Goal: Find contact information: Find contact information

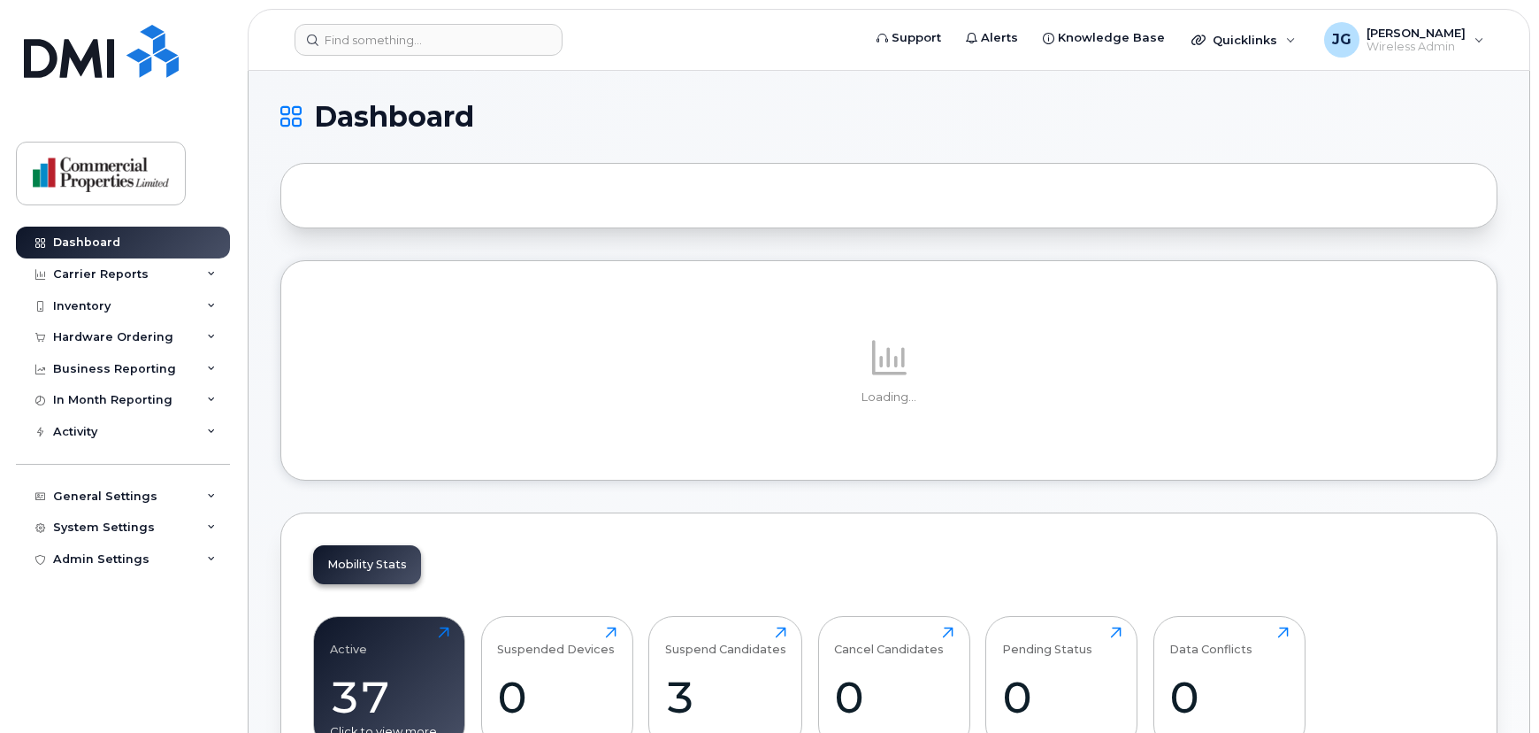
scroll to position [294, 0]
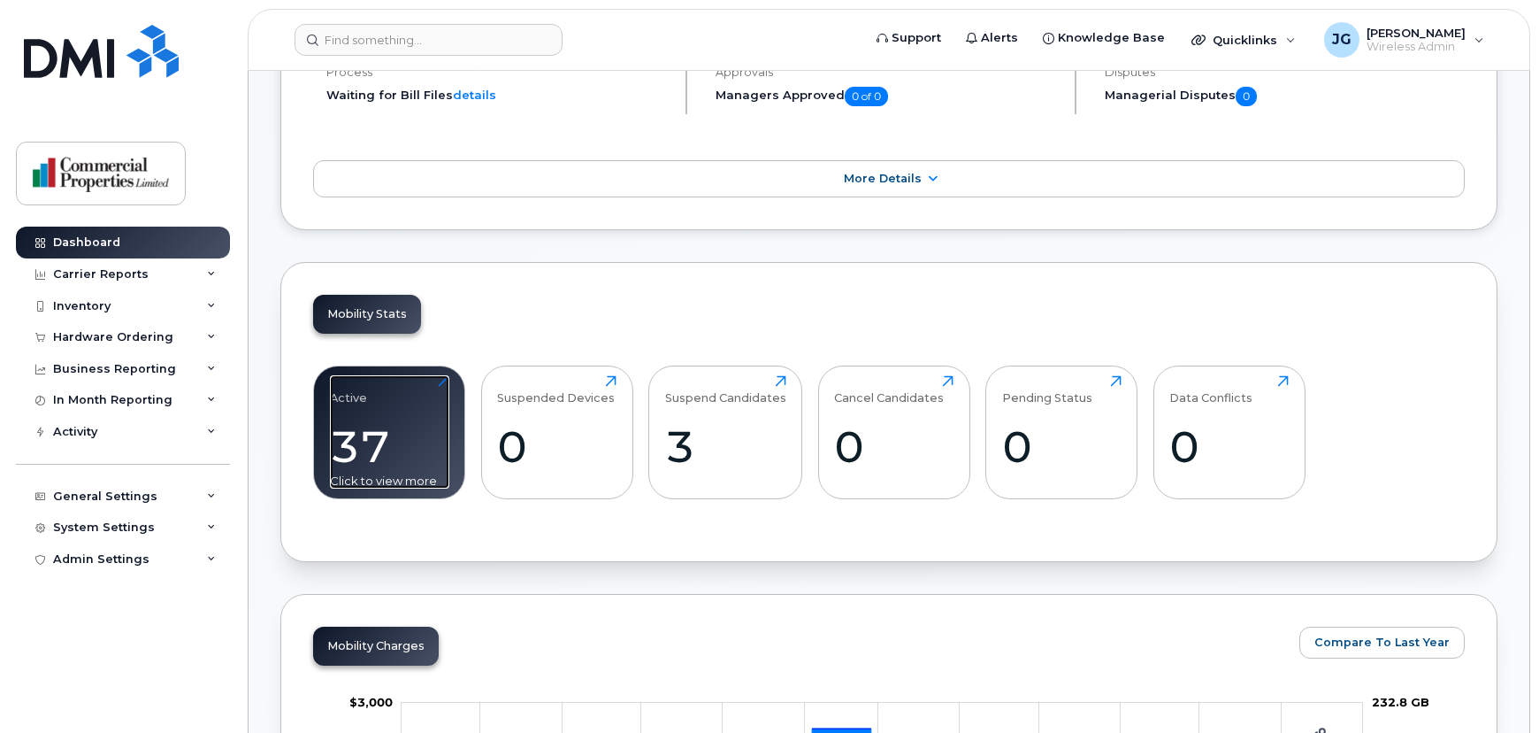
click at [365, 415] on div "Active 37 Click to view more" at bounding box center [389, 431] width 119 height 113
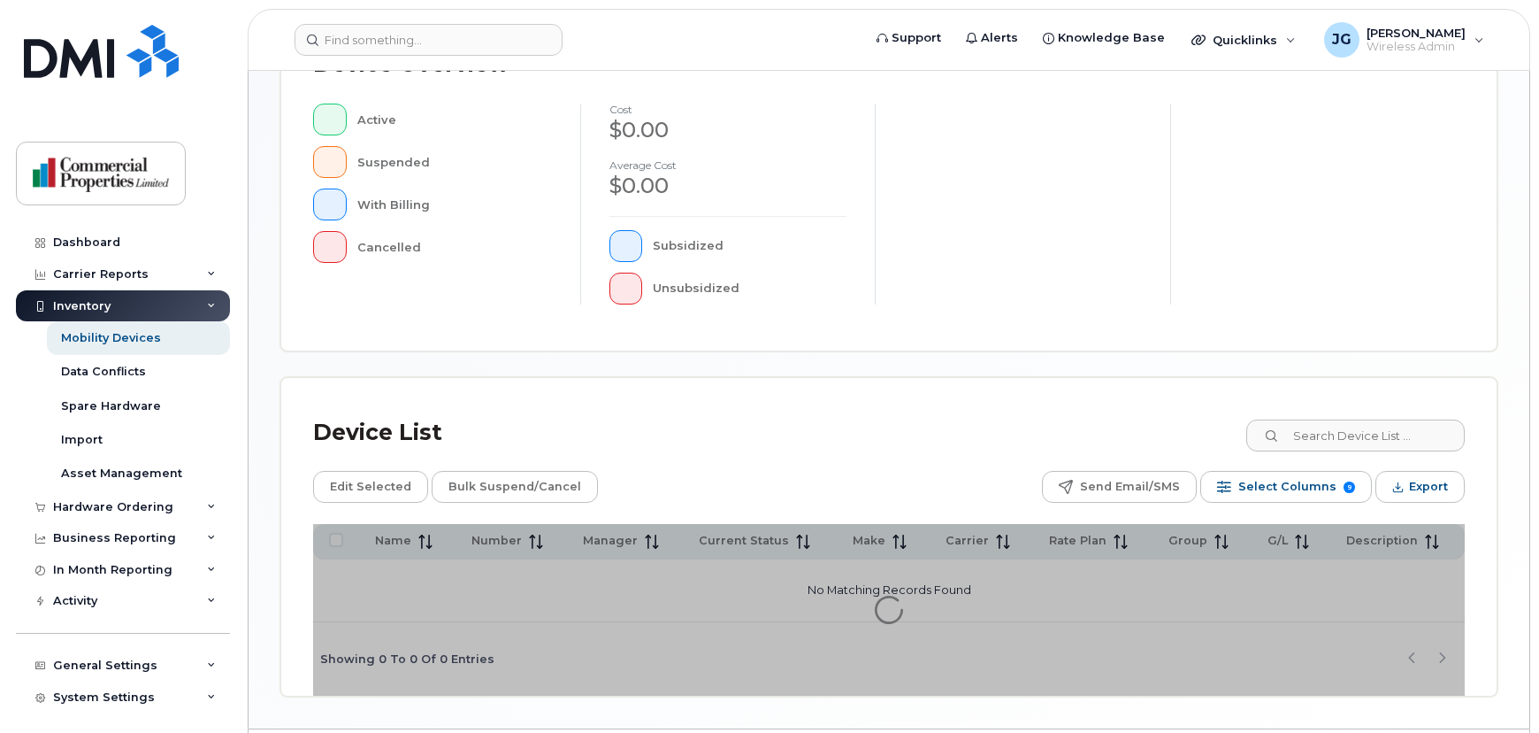
scroll to position [482, 0]
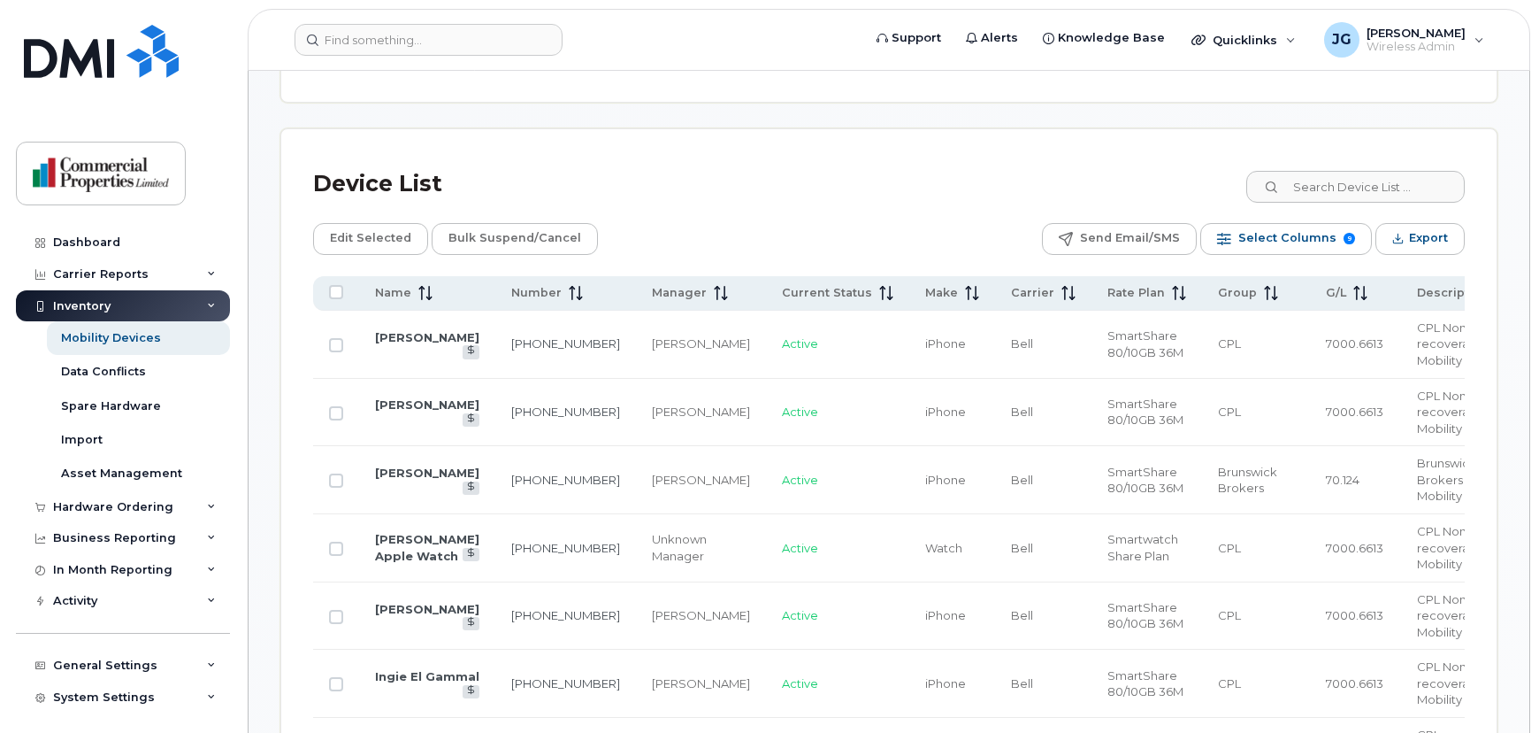
scroll to position [712, 0]
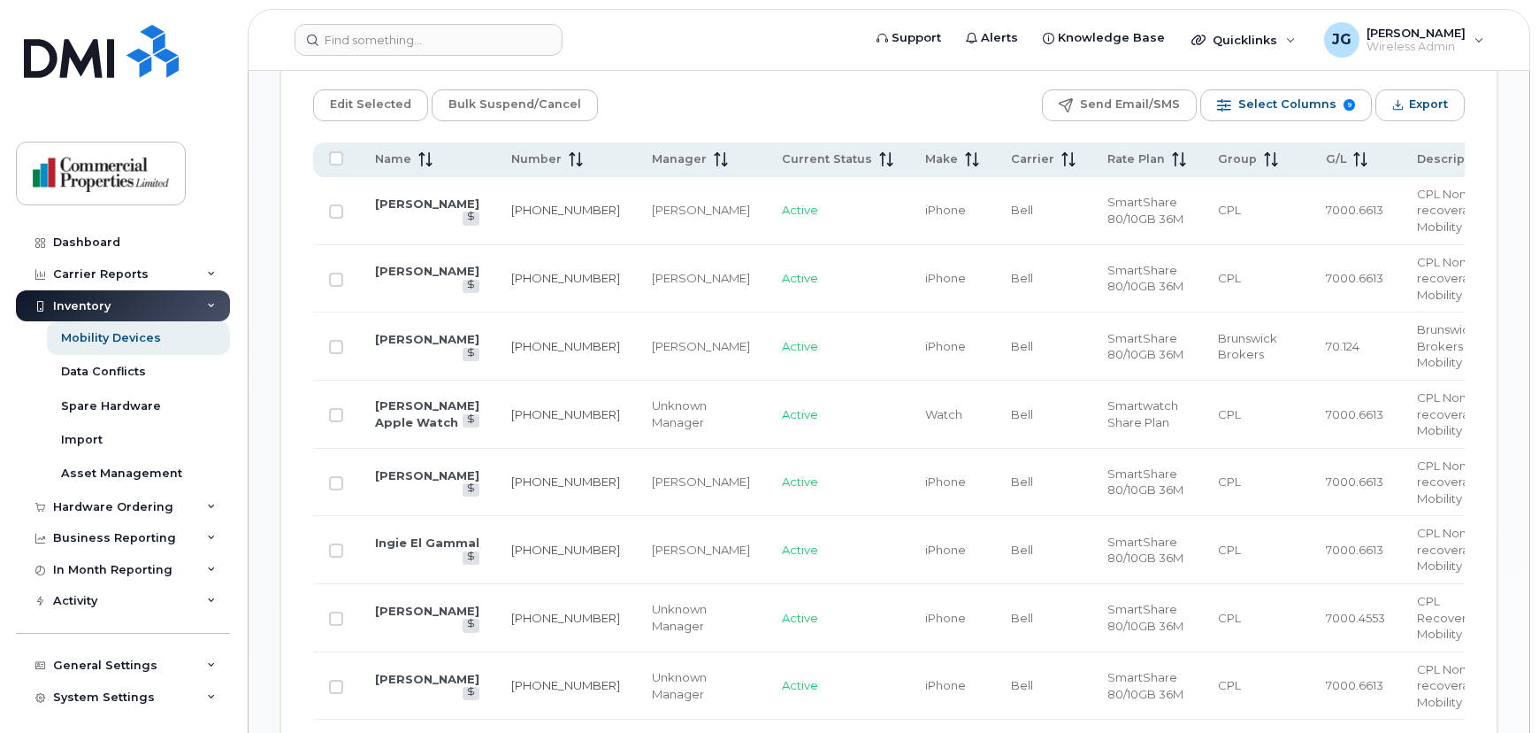
scroll to position [844, 0]
drag, startPoint x: 1477, startPoint y: 4, endPoint x: 1044, endPoint y: 360, distance: 561.3
click at [1108, 360] on span "SmartShare 80/10GB 36M" at bounding box center [1146, 347] width 76 height 31
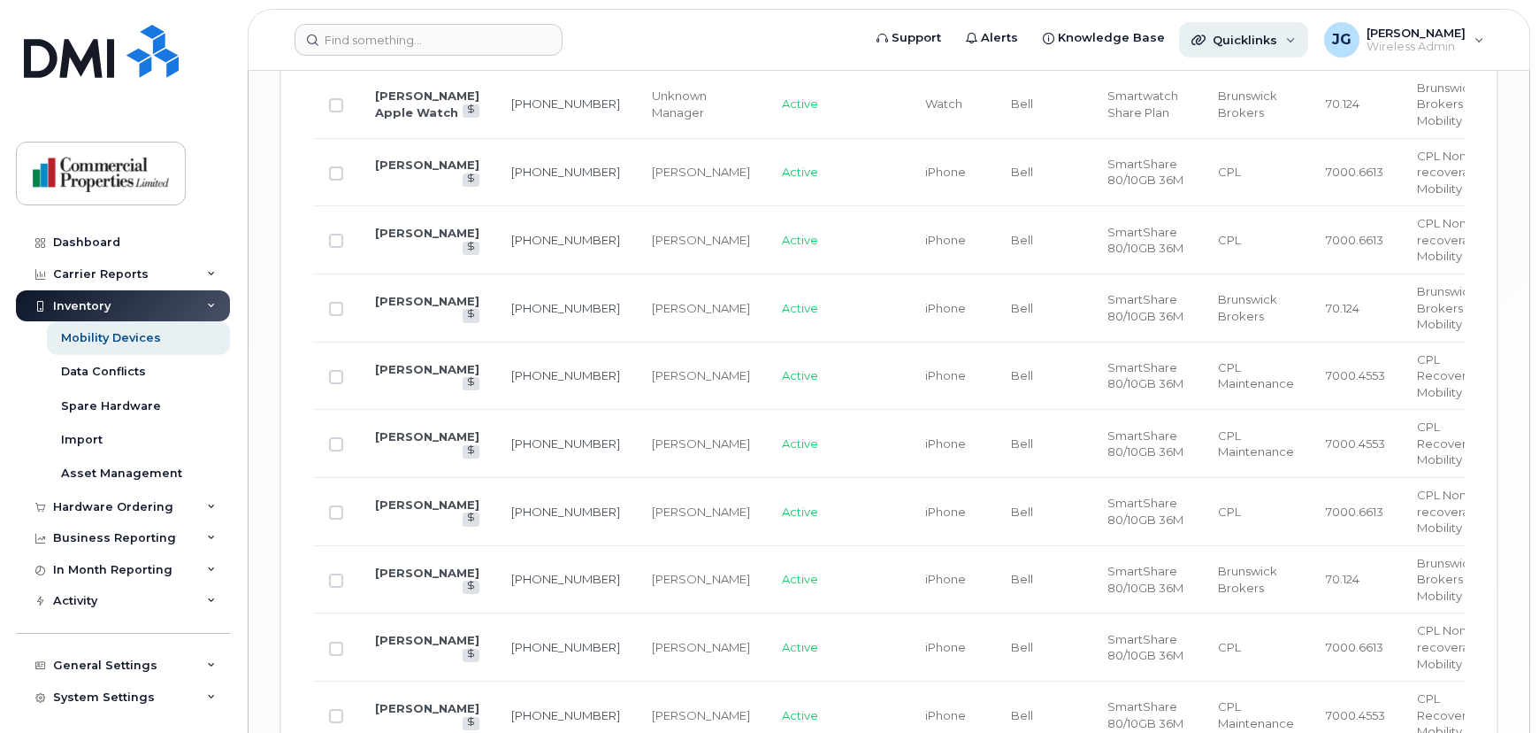
scroll to position [2419, 0]
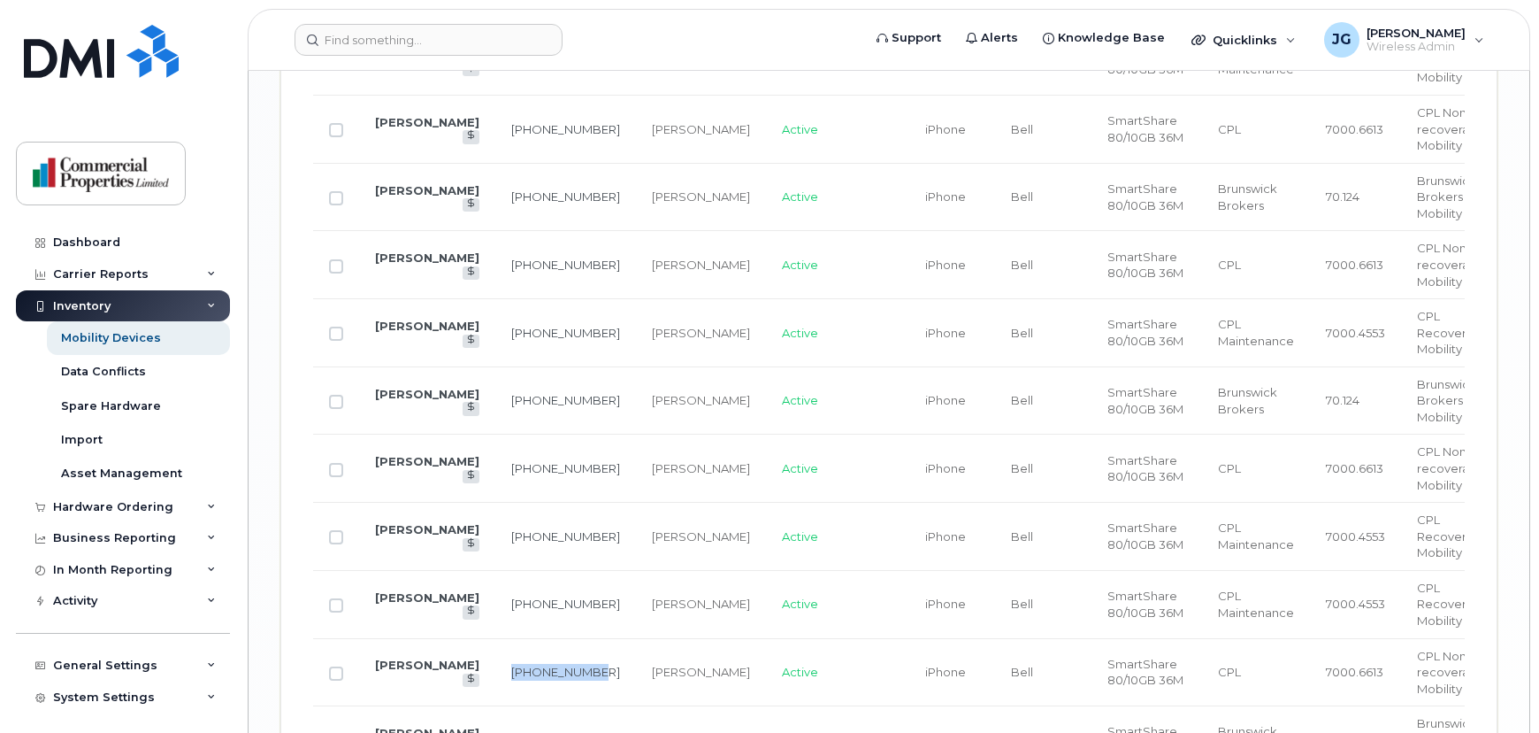
drag, startPoint x: 523, startPoint y: 544, endPoint x: 482, endPoint y: 533, distance: 42.3
click at [495, 639] on td "[PHONE_NUMBER]" at bounding box center [565, 673] width 141 height 68
copy link "[PHONE_NUMBER]"
